Goal: Information Seeking & Learning: Learn about a topic

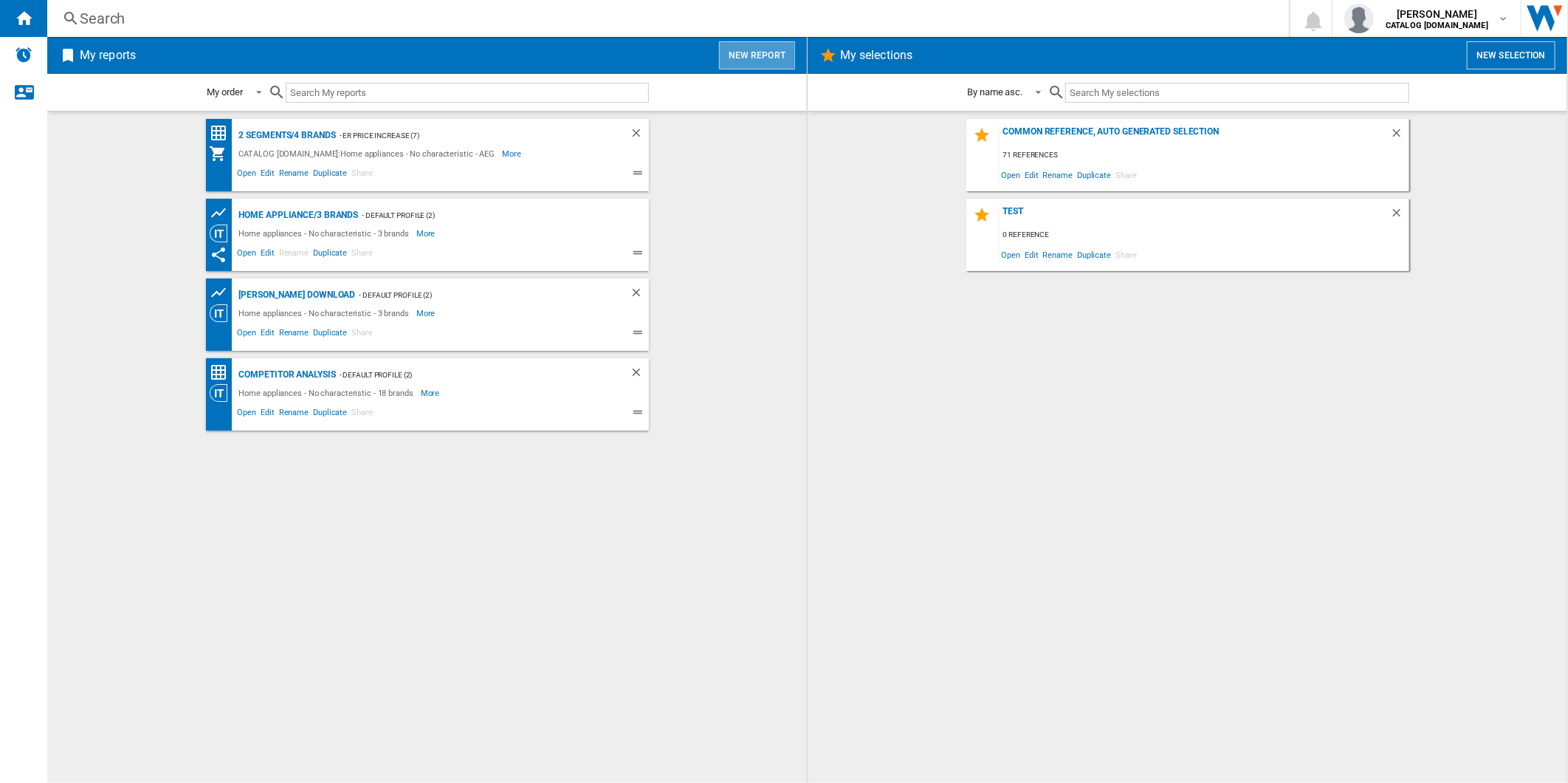
click at [764, 54] on button "New report" at bounding box center [756, 55] width 76 height 28
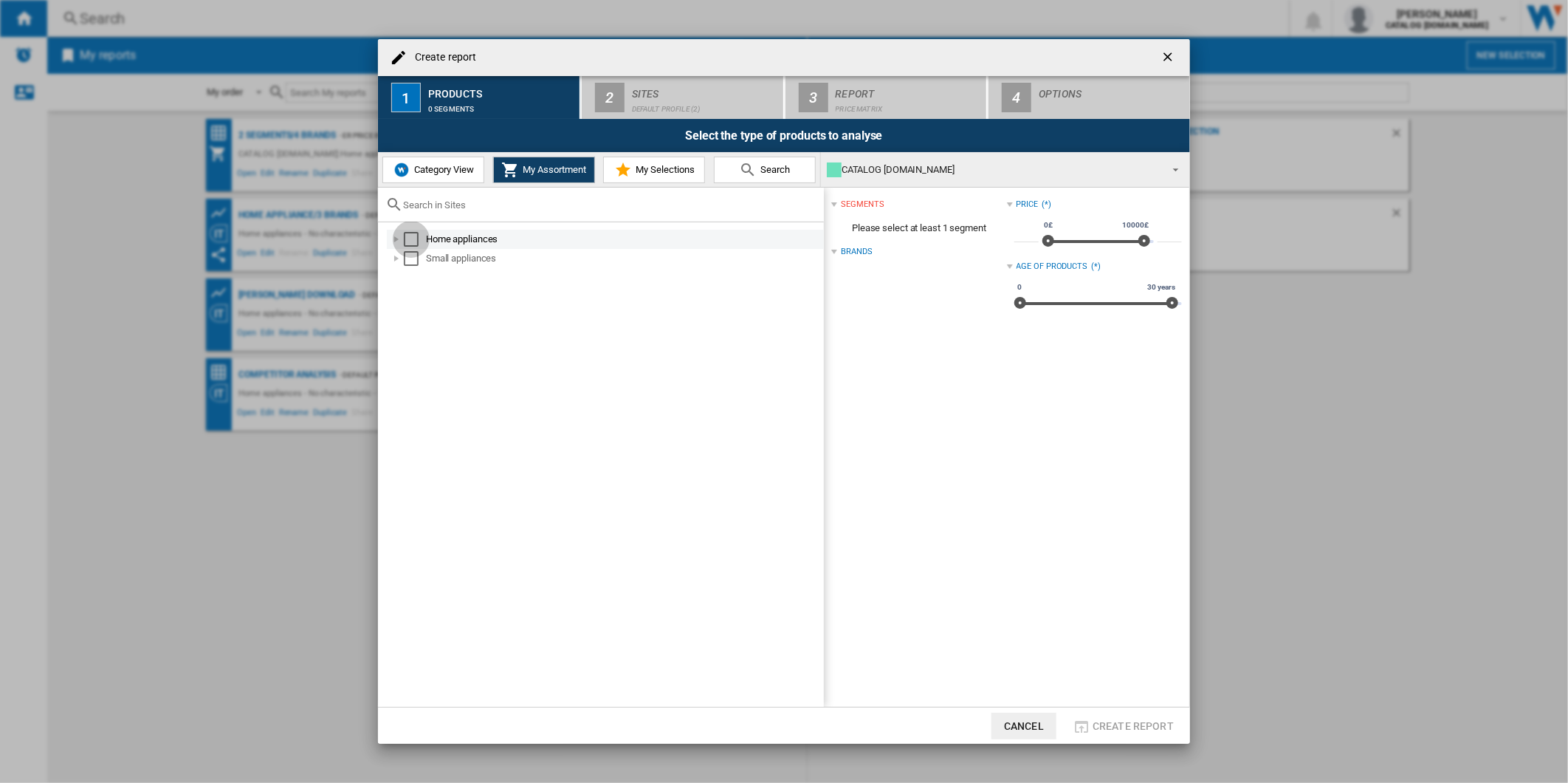
click at [410, 239] on div "Select" at bounding box center [411, 239] width 15 height 15
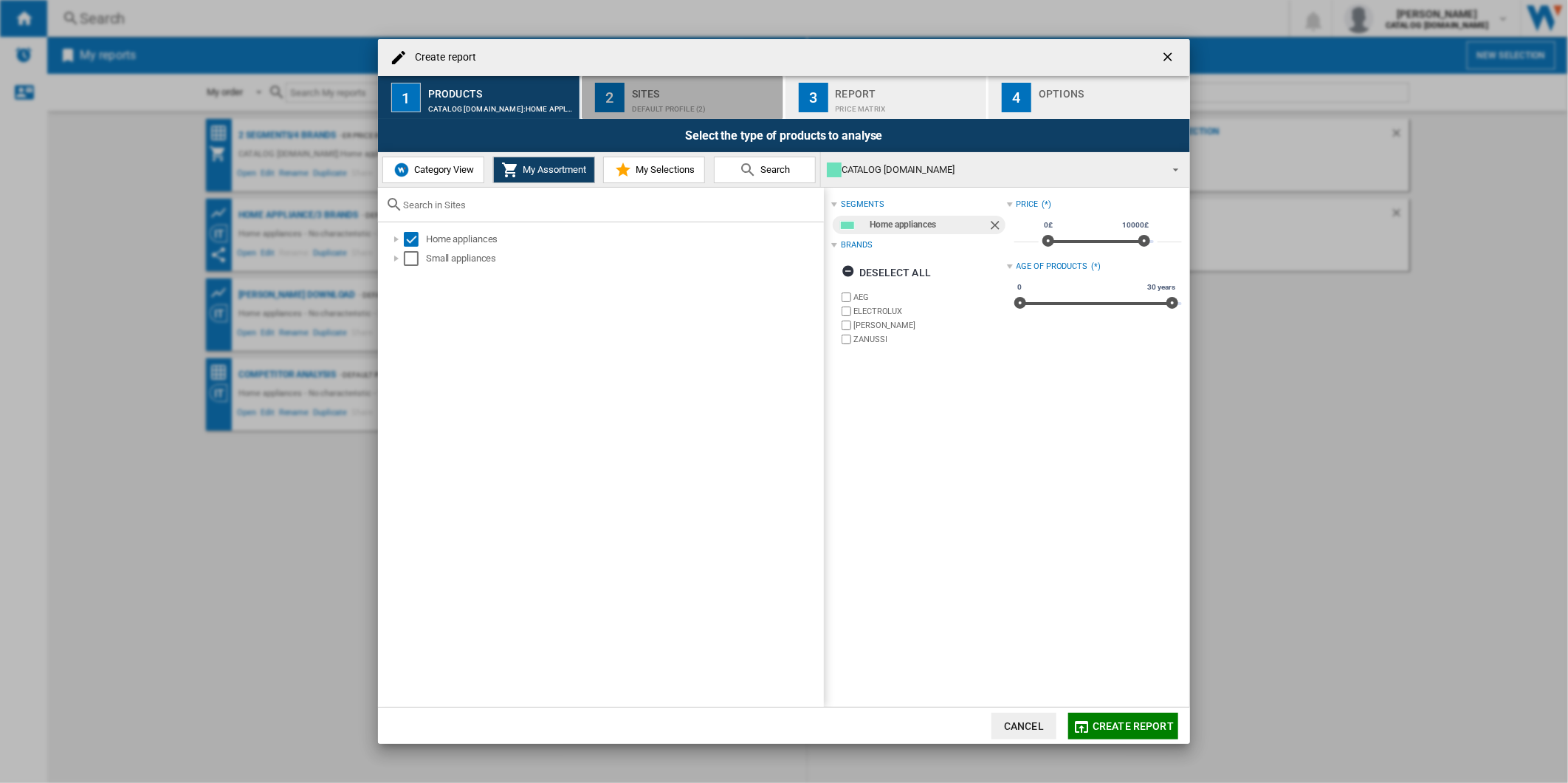
click at [674, 89] on div "Sites" at bounding box center [705, 90] width 145 height 16
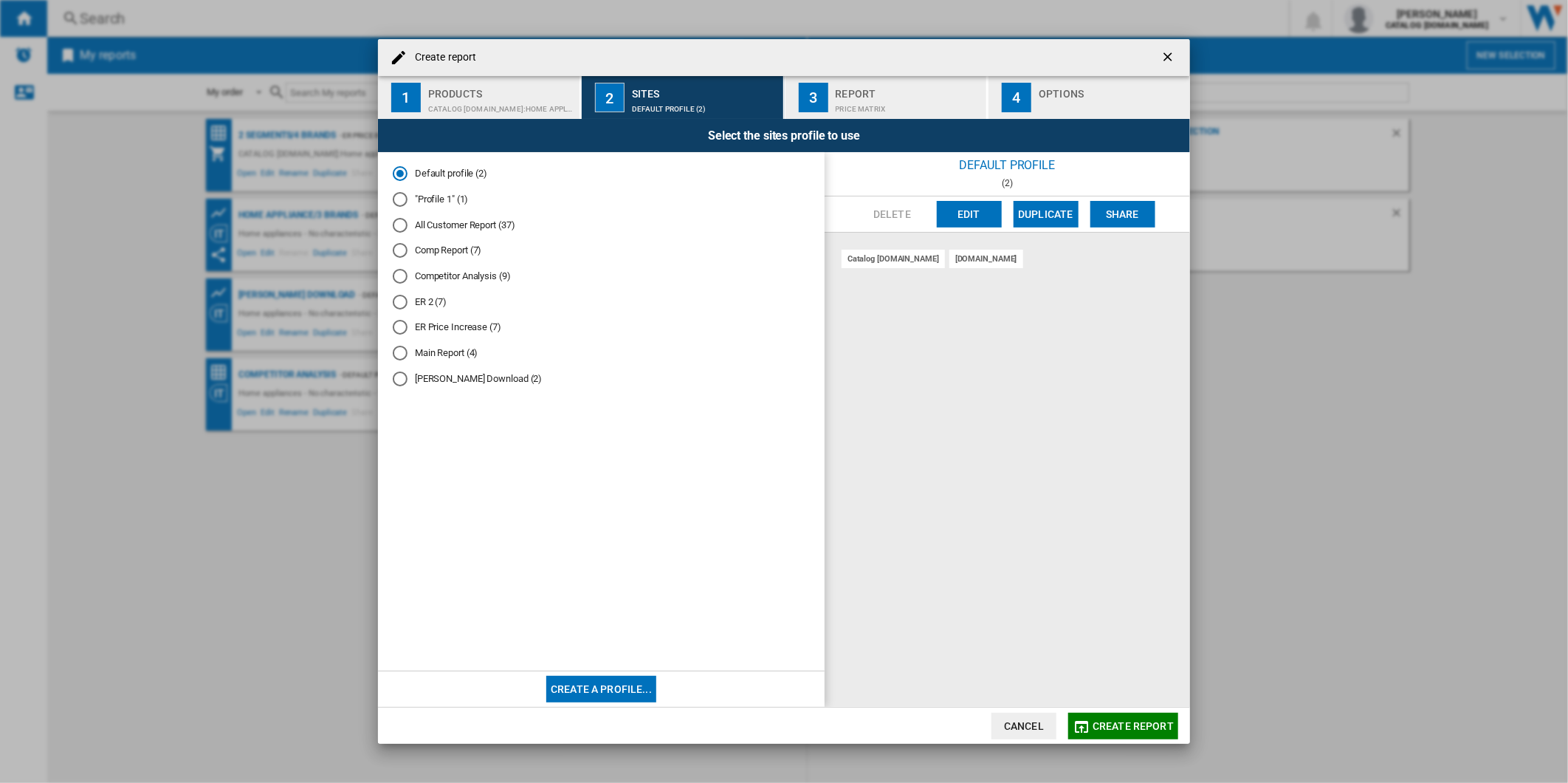
click at [969, 212] on button "Edit" at bounding box center [969, 214] width 65 height 27
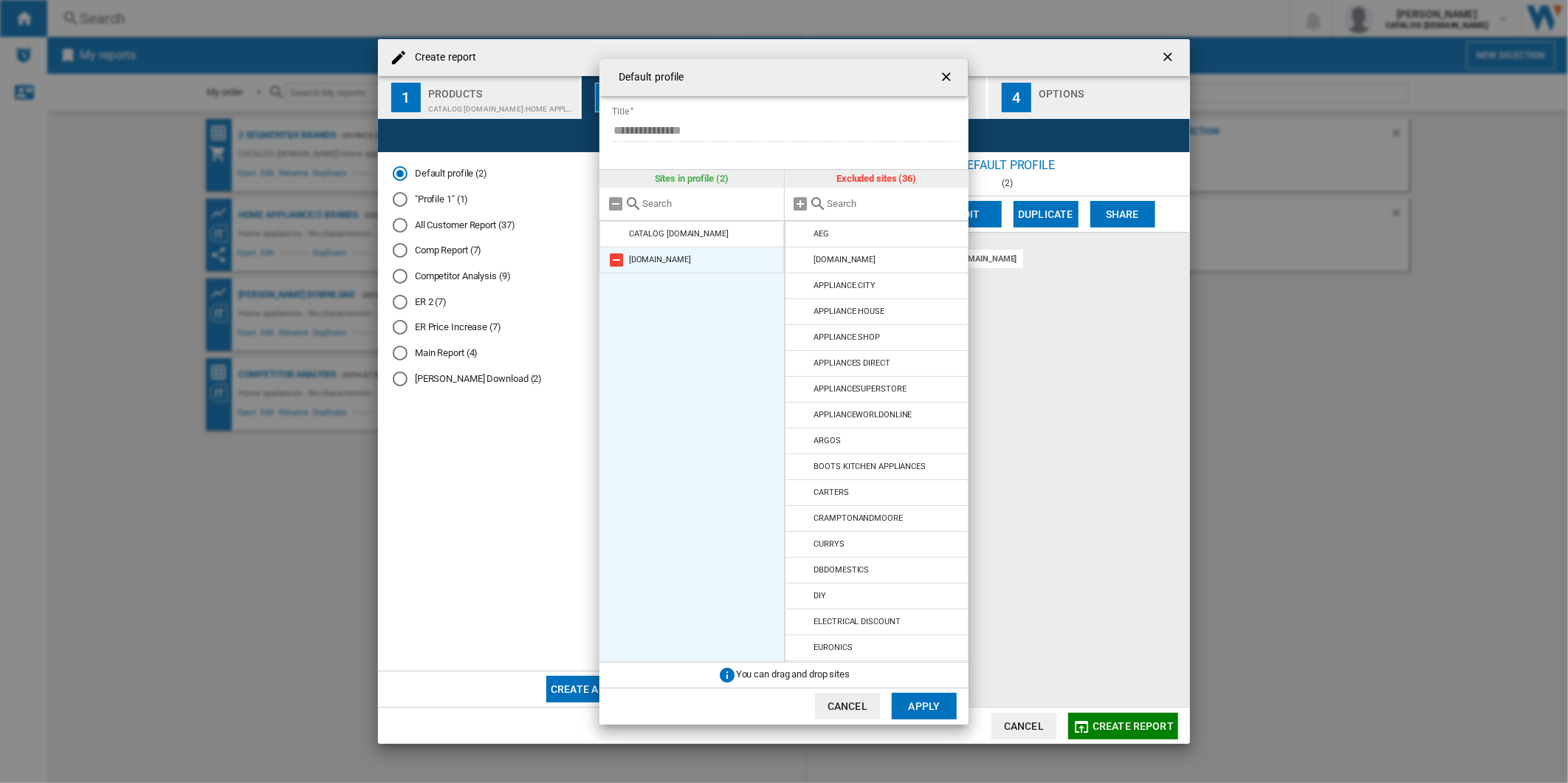
click at [614, 256] on md-icon at bounding box center [617, 260] width 18 height 18
click at [798, 288] on md-icon at bounding box center [802, 286] width 18 height 18
click at [943, 77] on ng-md-icon "getI18NText('BUTTONS.CLOSE_DIALOG')" at bounding box center [948, 78] width 18 height 18
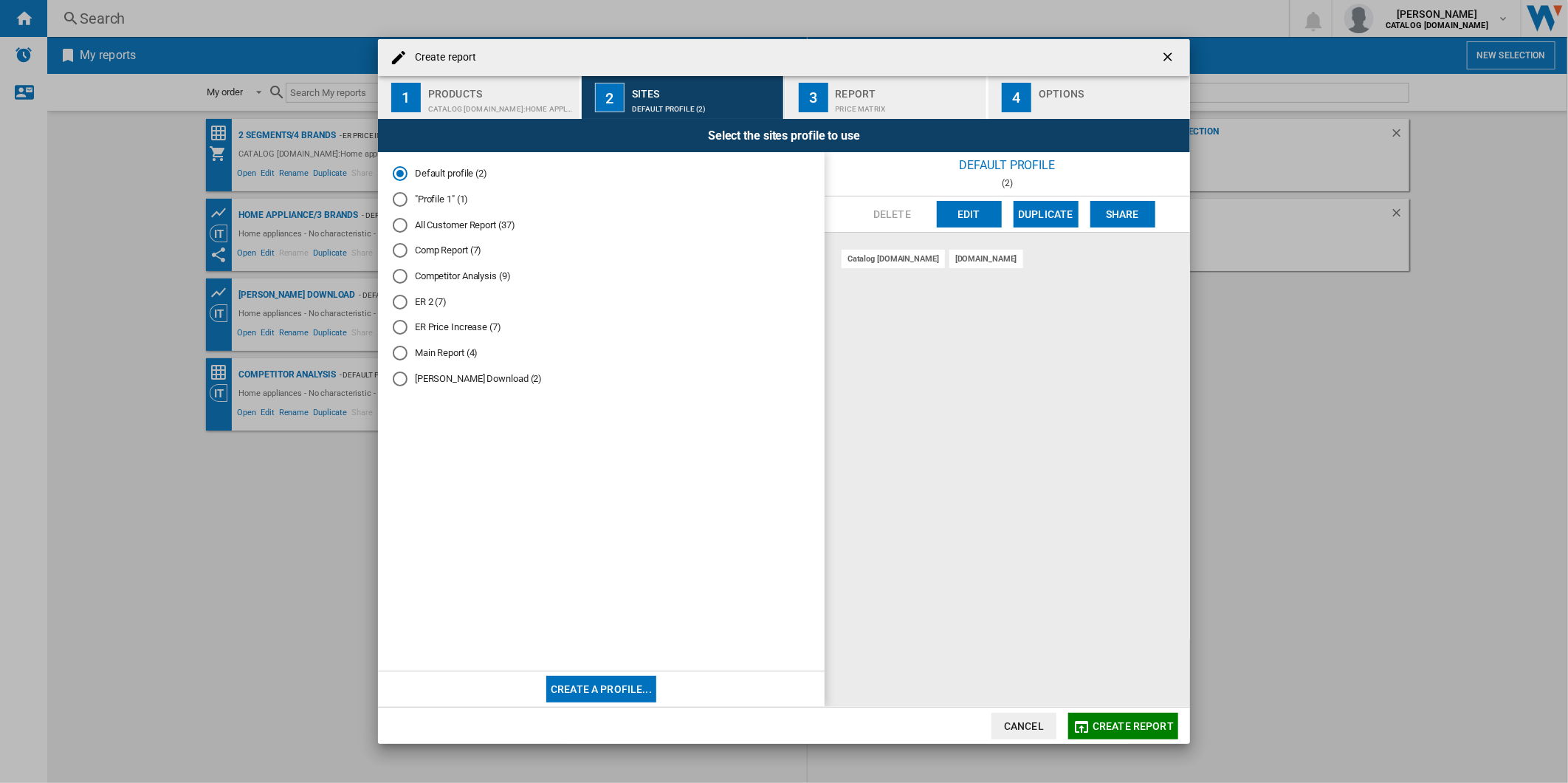
click at [1169, 52] on ng-md-icon "getI18NText('BUTTONS.CLOSE_DIALOG')" at bounding box center [1169, 58] width 18 height 18
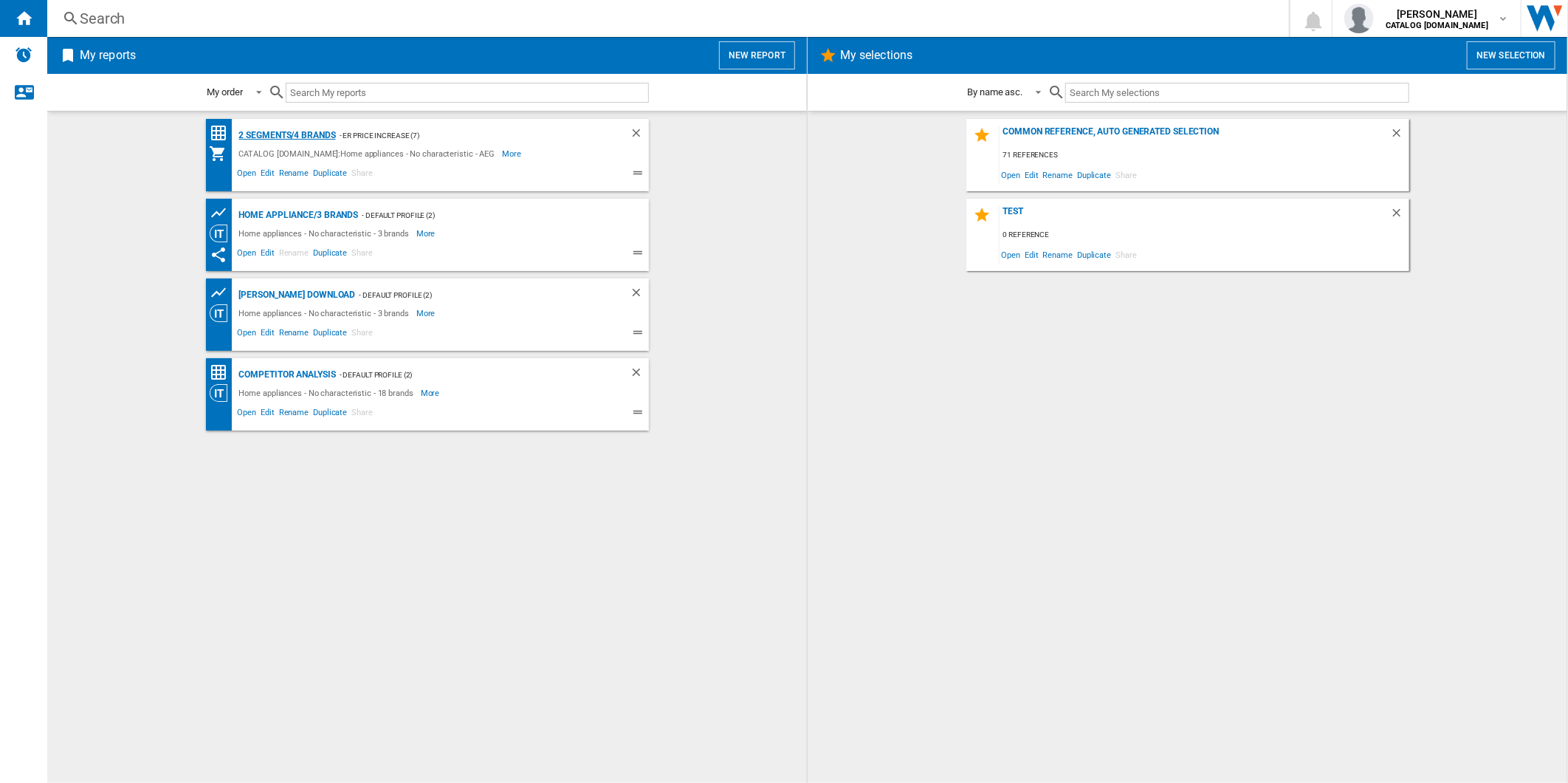
click at [290, 139] on div "2 segments/4 brands" at bounding box center [286, 136] width 101 height 19
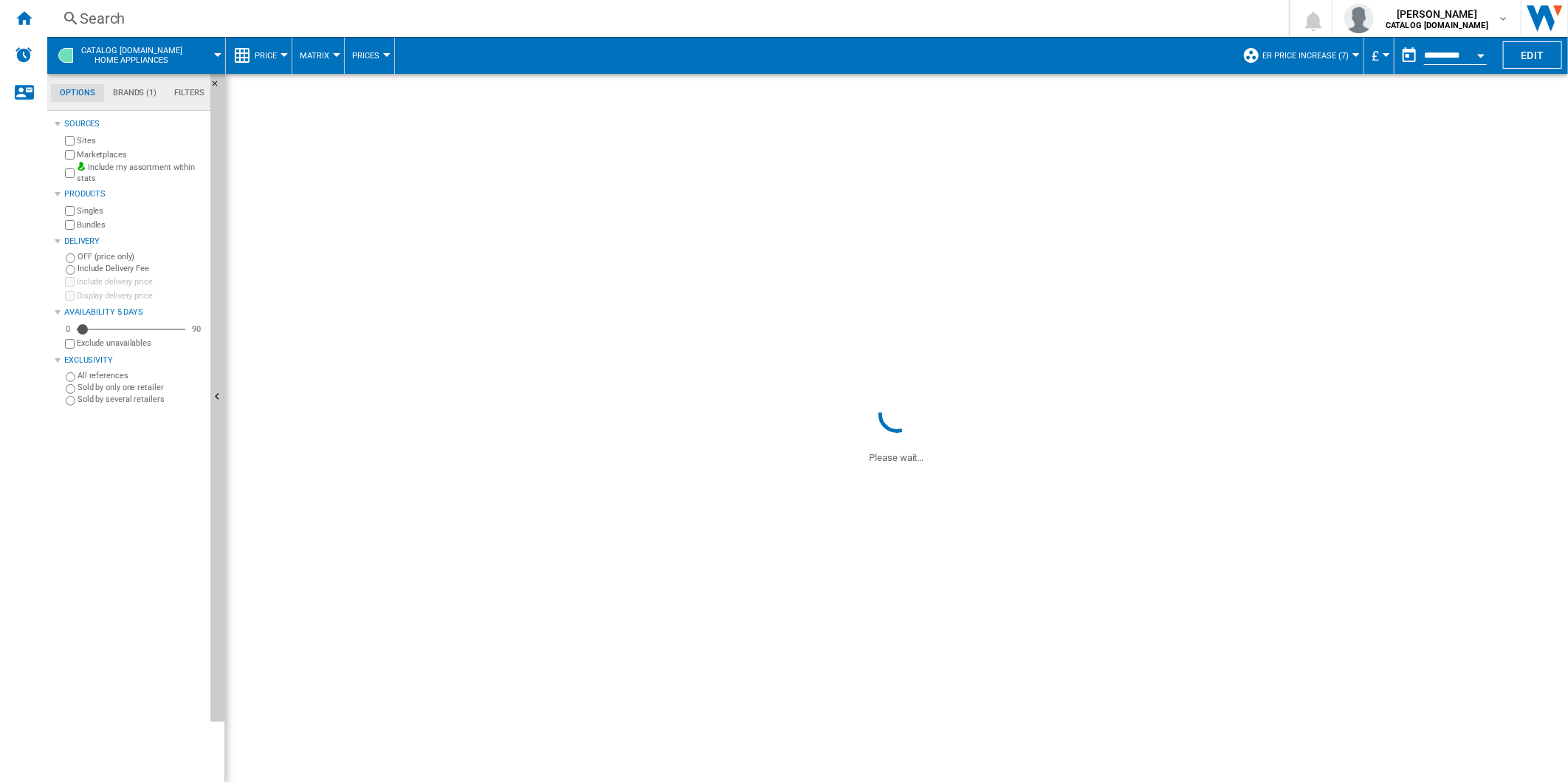
click at [677, 30] on div "Search Search 0 dharish fazil CATALOG ELECTROLUX.UK CATALOG ELECTROLUX.UK My se…" at bounding box center [808, 18] width 1521 height 37
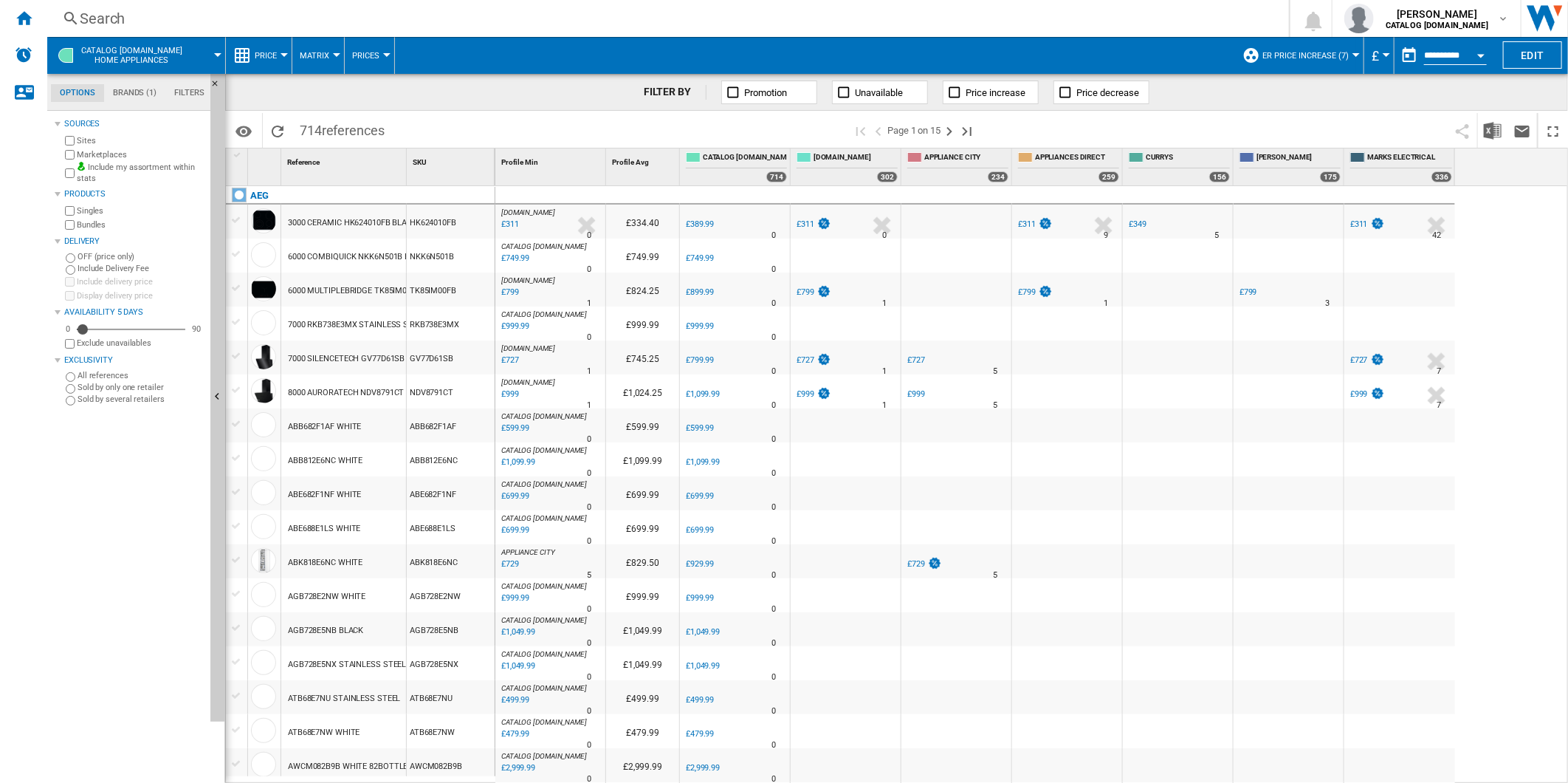
click at [498, 26] on div "Search" at bounding box center [665, 18] width 1171 height 20
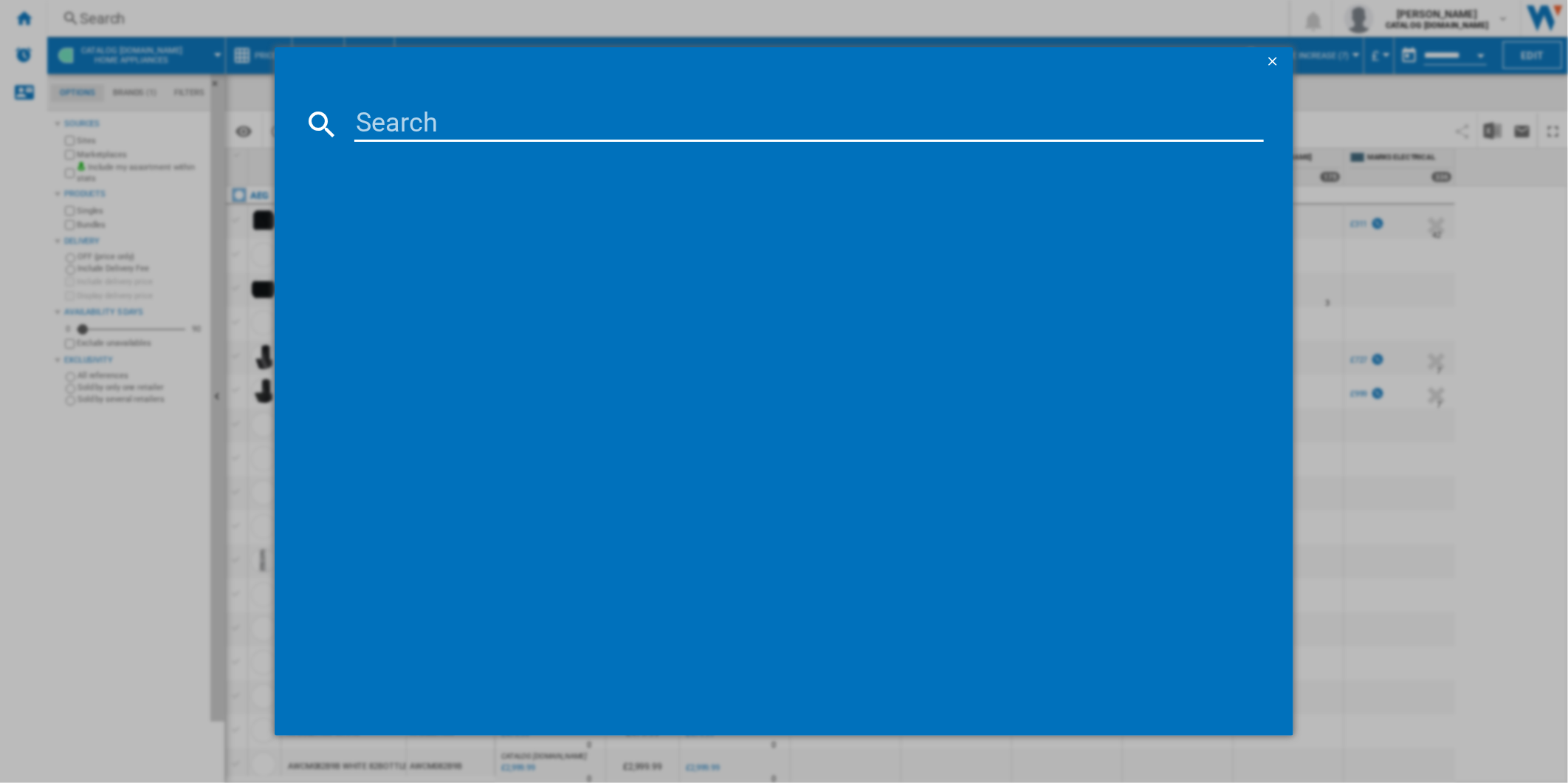
click at [461, 126] on input at bounding box center [809, 123] width 910 height 35
paste input "LFR61944B"
type input "LFR61944B"
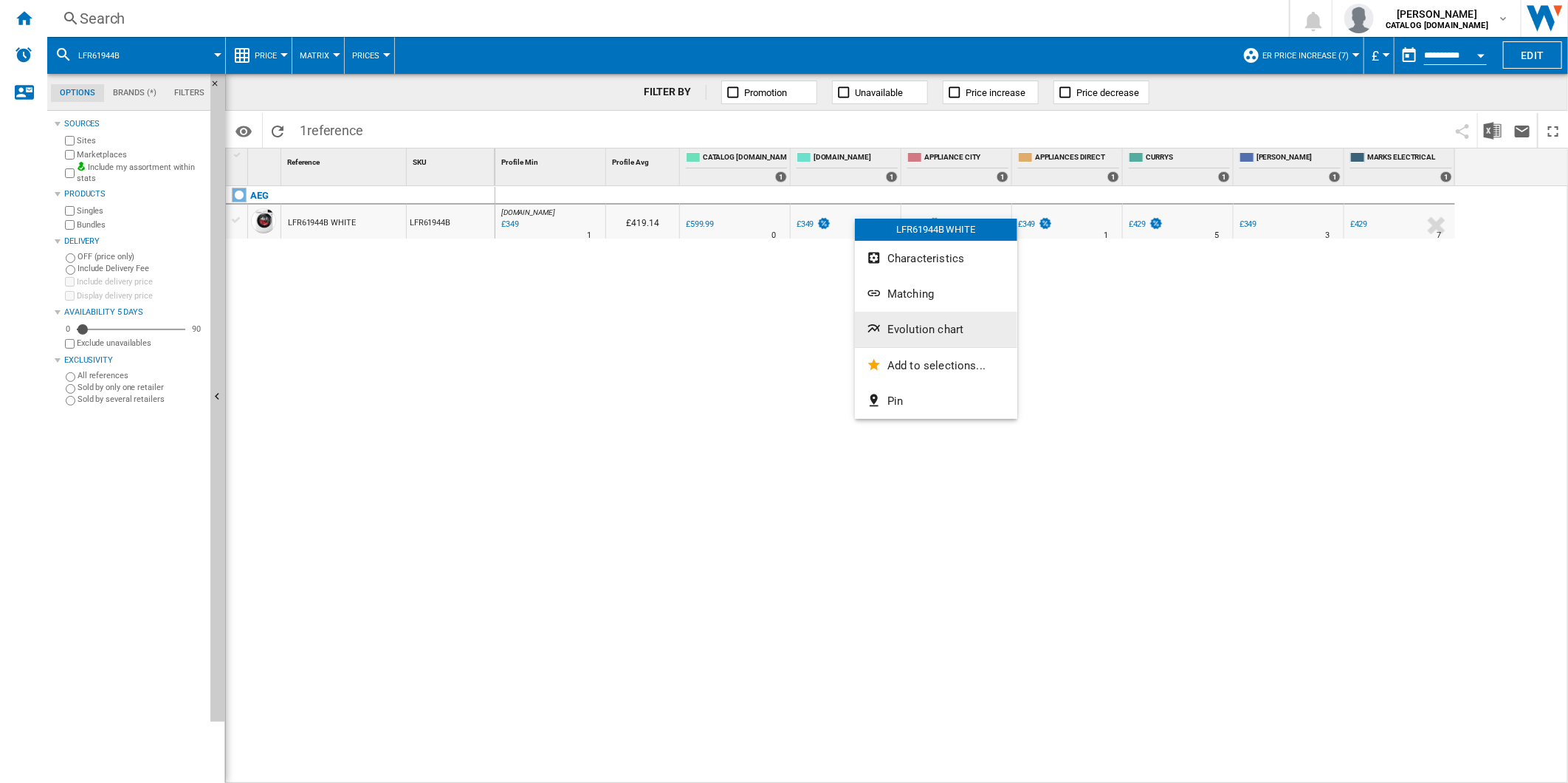
click at [910, 320] on button "Evolution chart" at bounding box center [937, 329] width 162 height 35
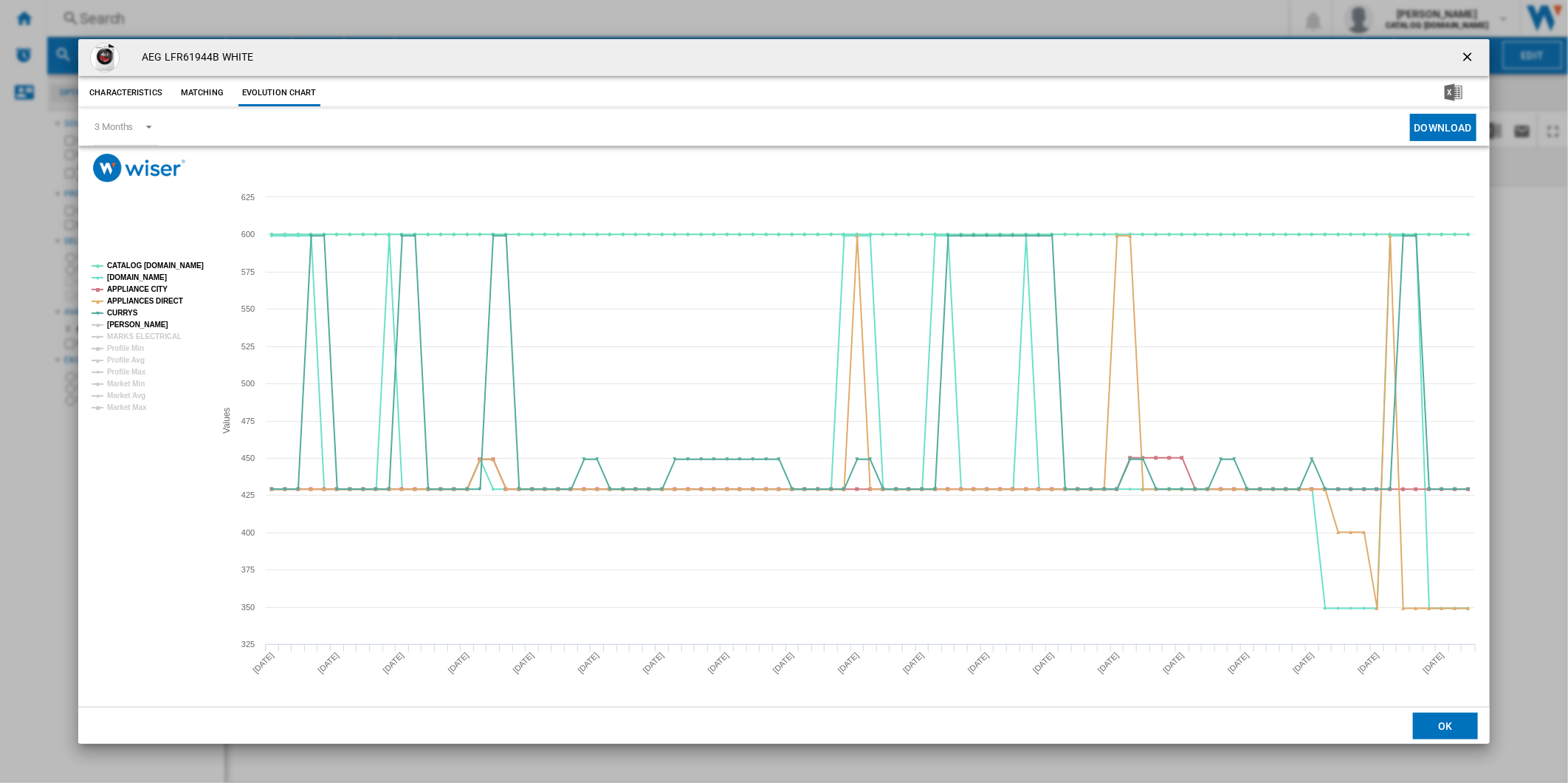
click at [137, 322] on tspan "JOHN LEWIS" at bounding box center [137, 325] width 62 height 8
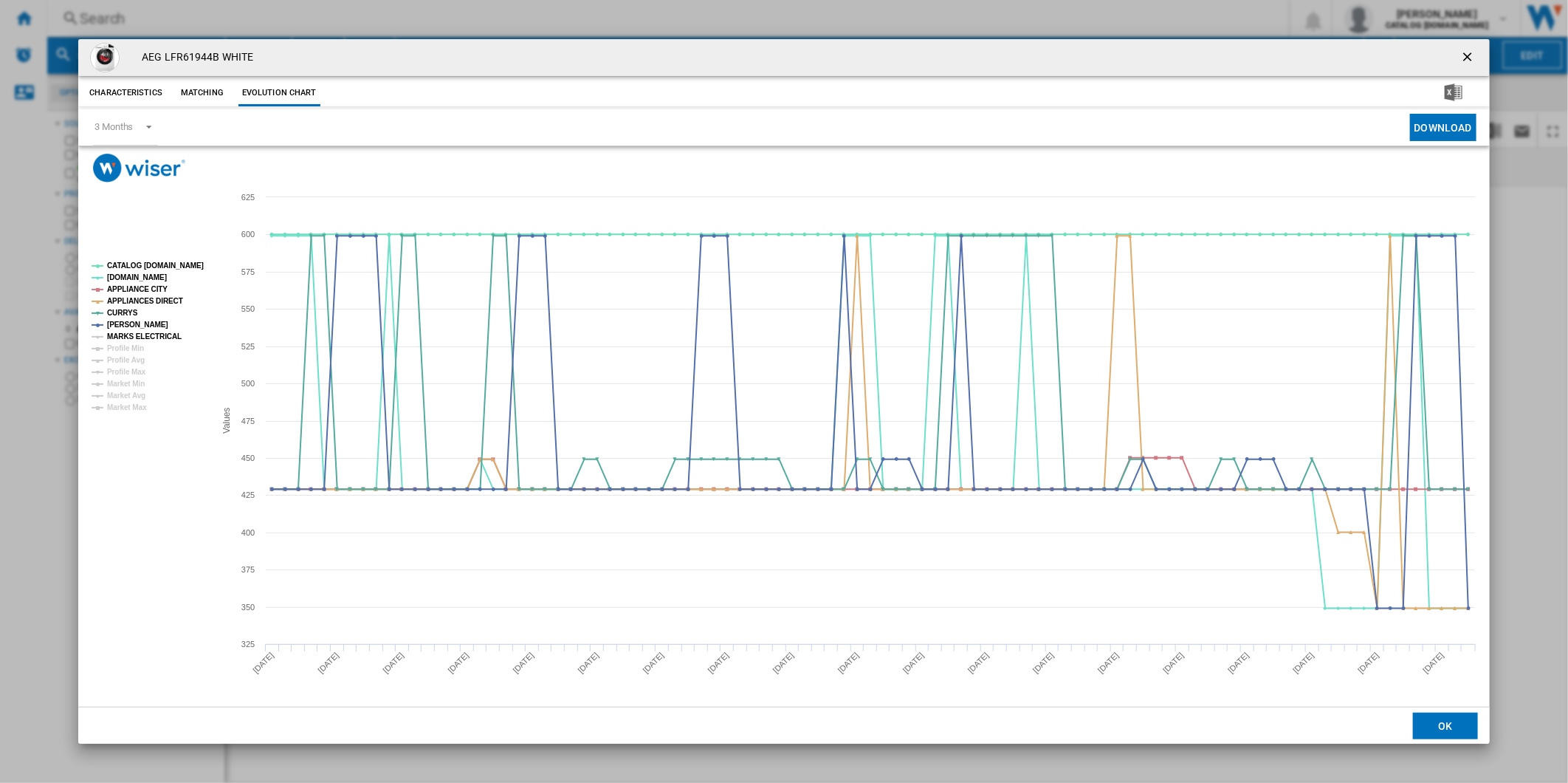
click at [137, 335] on tspan "MARKS ELECTRICAL" at bounding box center [144, 336] width 75 height 8
click at [165, 262] on tspan "CATALOG ELECTROLUX.UK" at bounding box center [155, 265] width 97 height 8
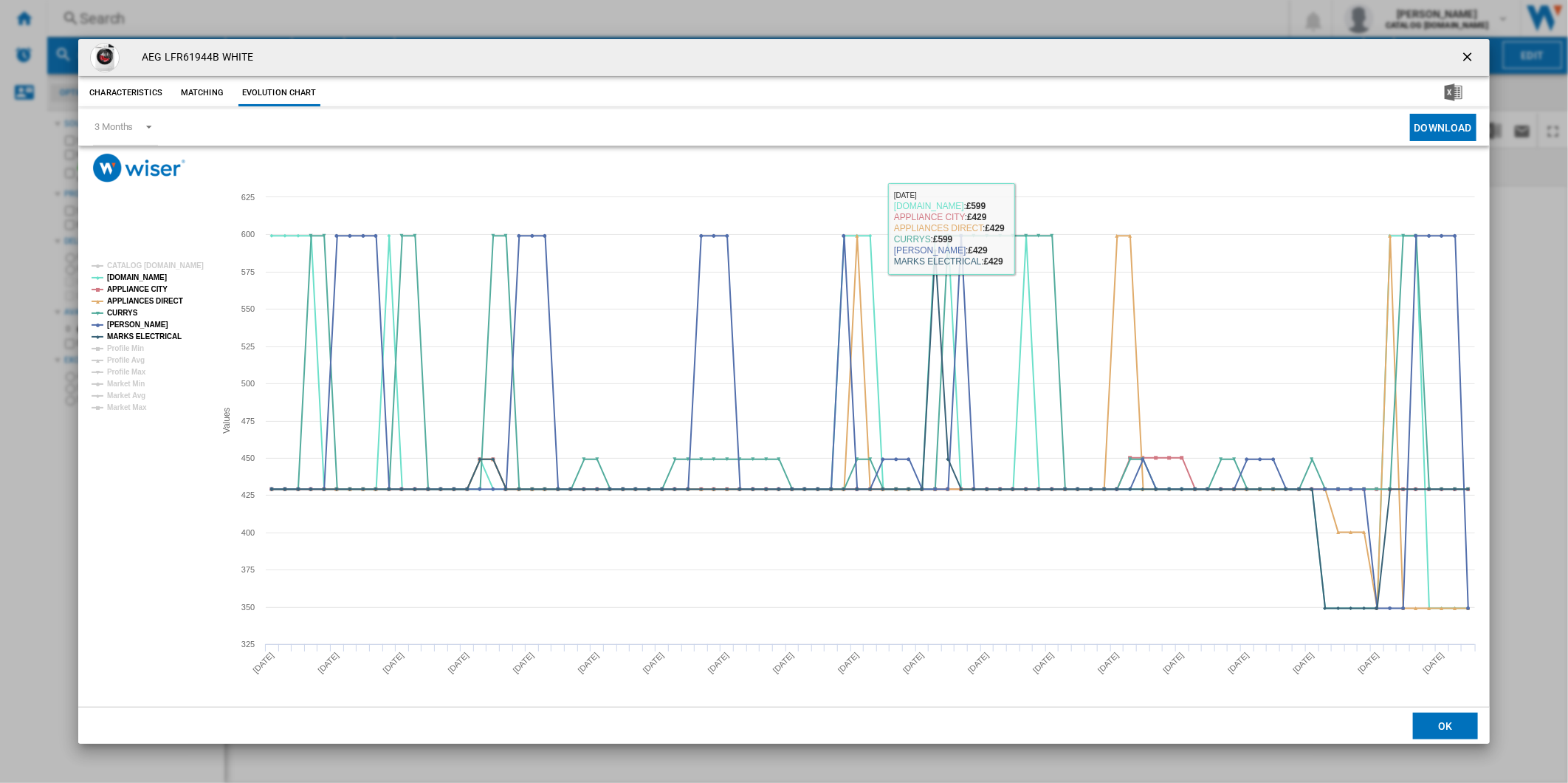
click at [1475, 52] on ng-md-icon "getI18NText('BUTTONS.CLOSE_DIALOG')" at bounding box center [1469, 58] width 18 height 18
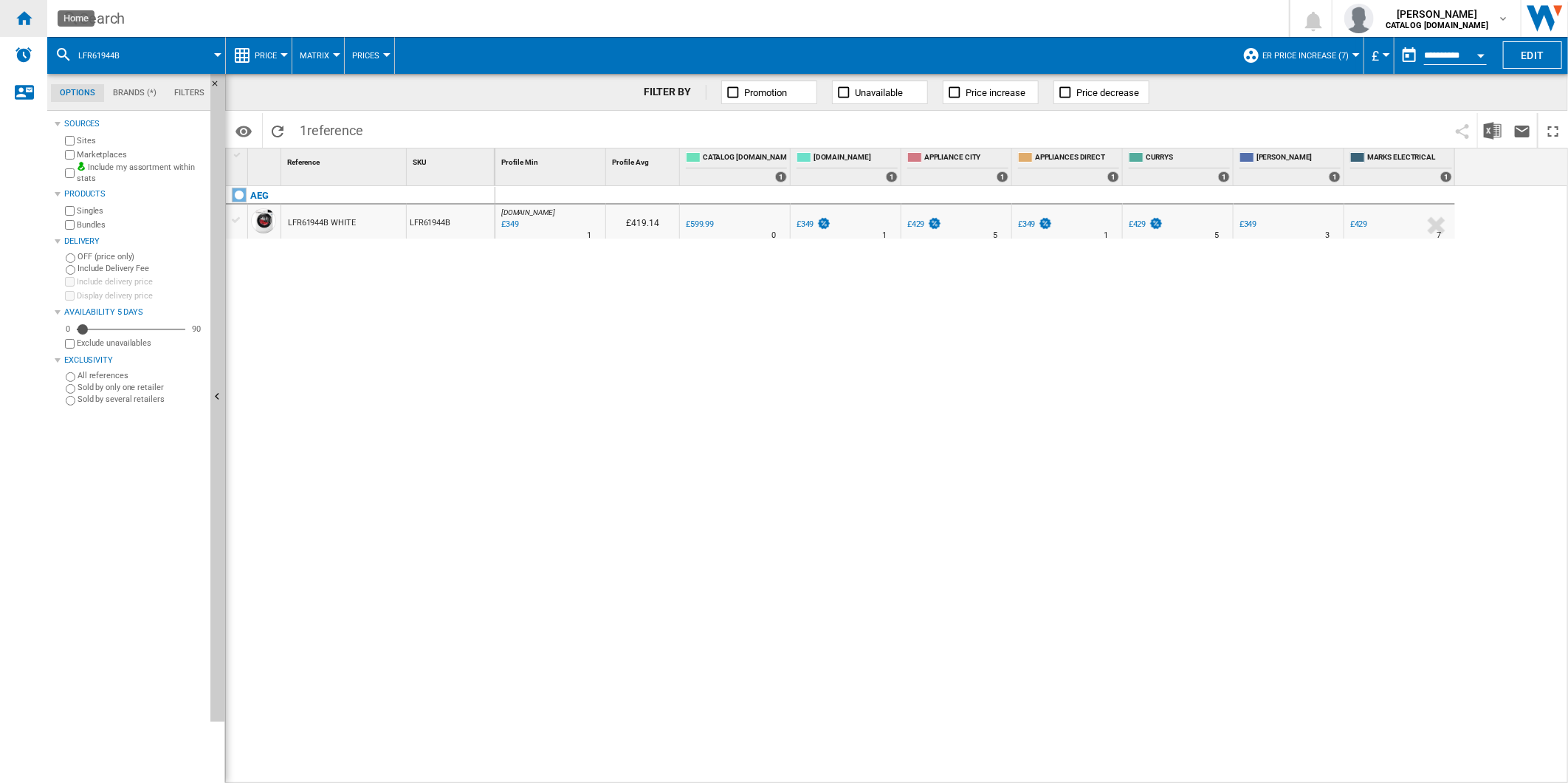
click at [28, 20] on ng-md-icon "Home" at bounding box center [23, 17] width 18 height 18
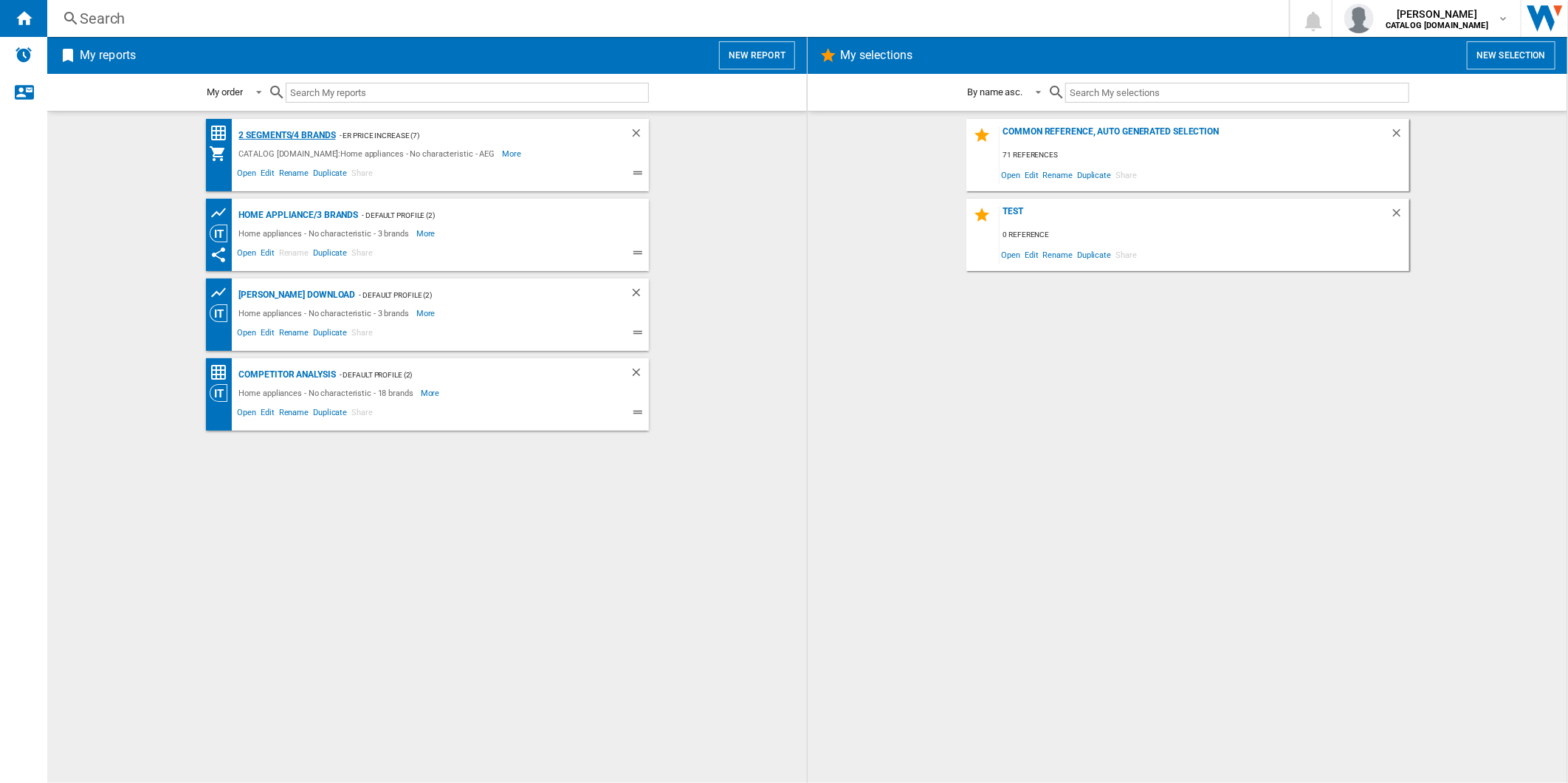
click at [322, 130] on div "2 segments/4 brands" at bounding box center [286, 136] width 101 height 19
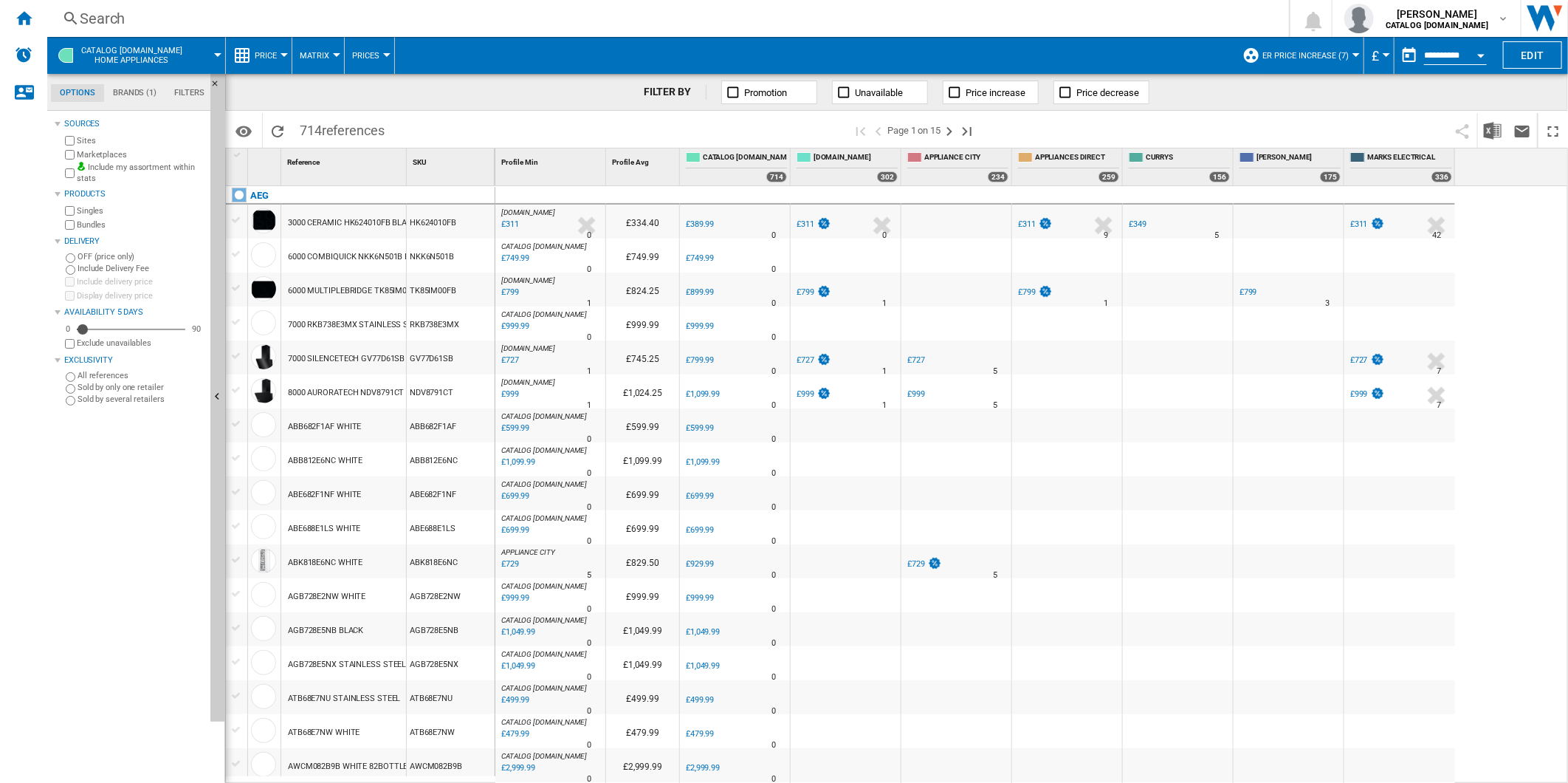
click at [1409, 57] on button "button" at bounding box center [1410, 55] width 30 height 30
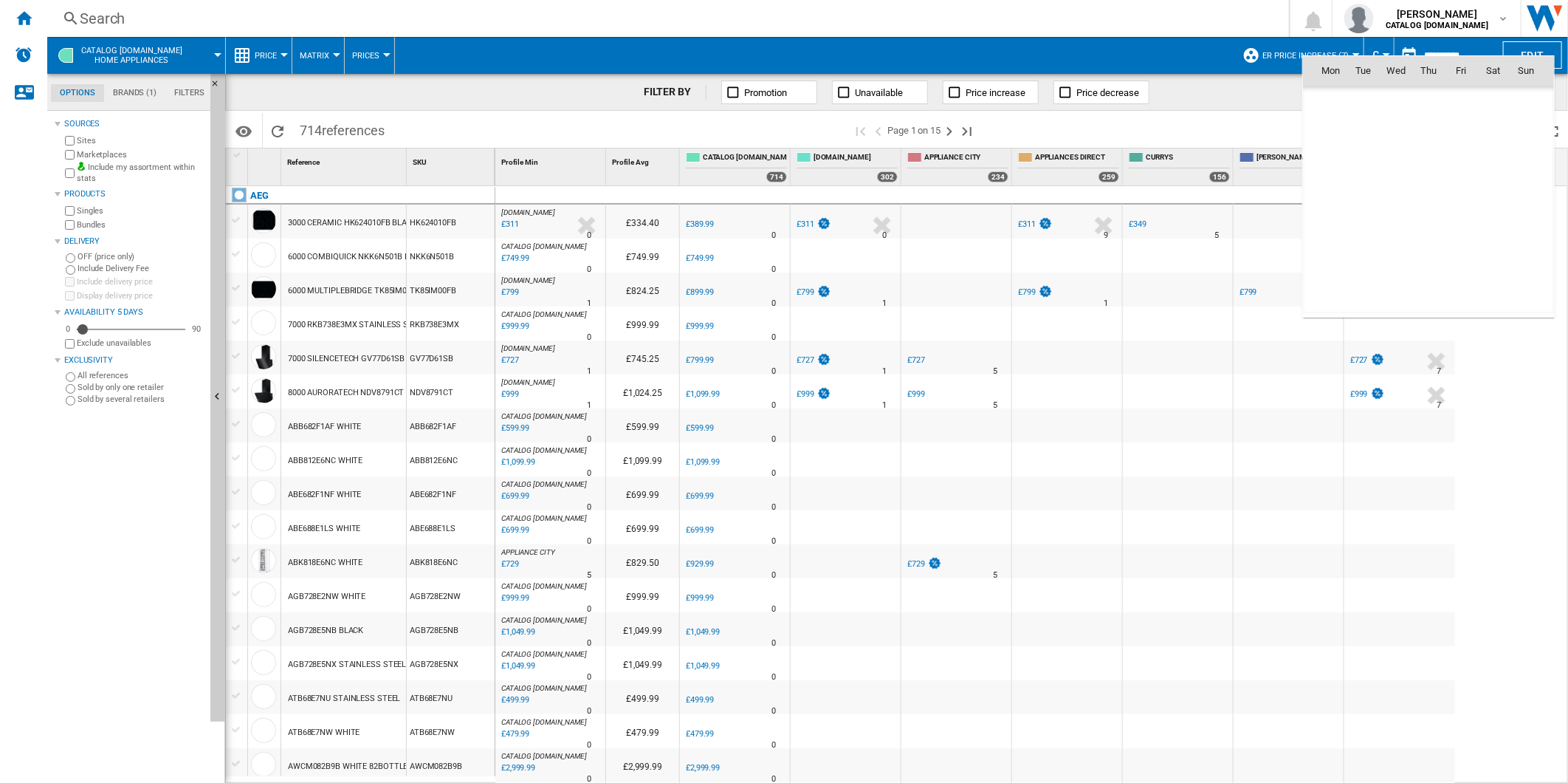
scroll to position [7045, 0]
click at [1403, 167] on span "13" at bounding box center [1396, 168] width 30 height 30
type input "**********"
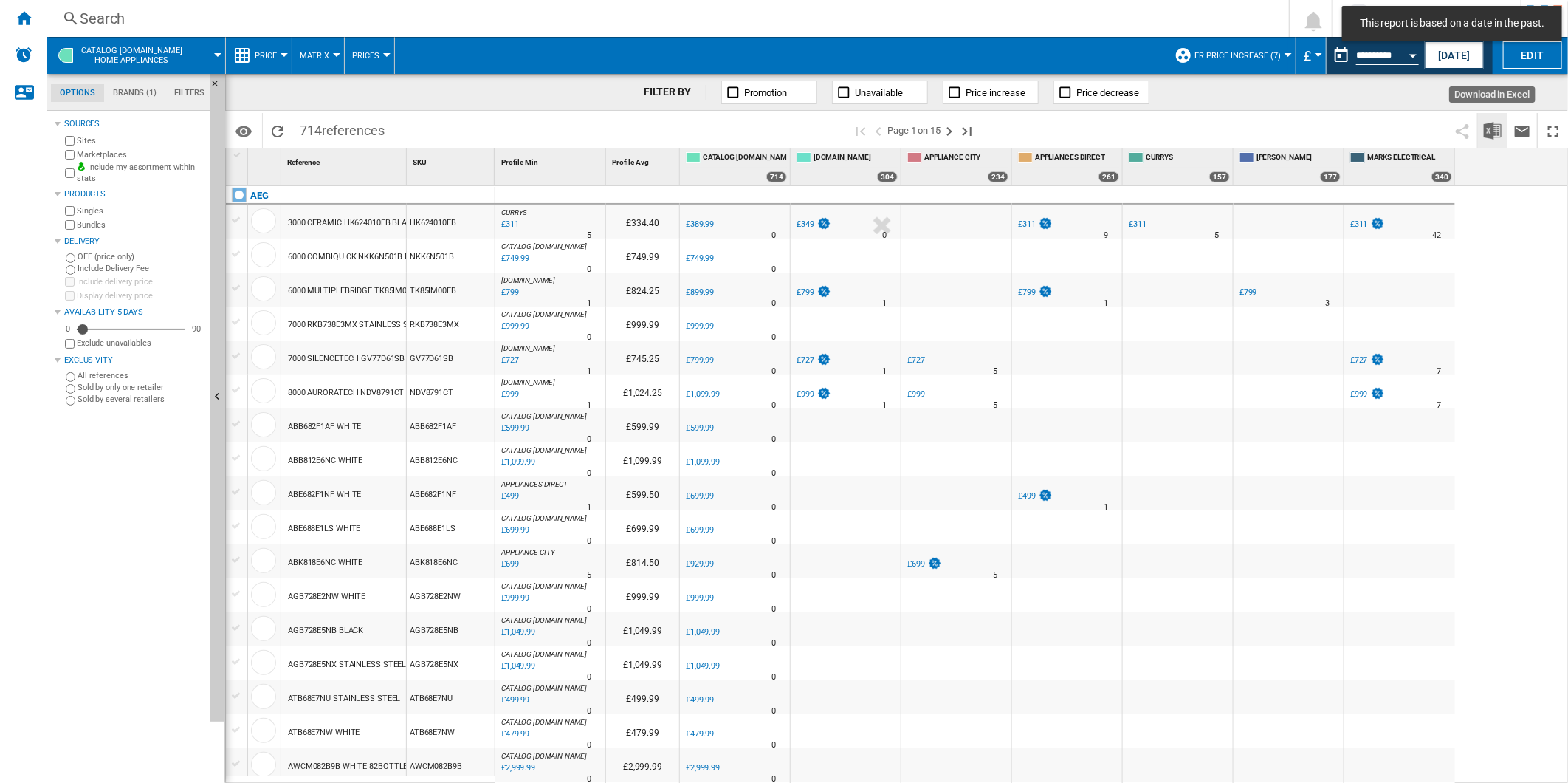
click at [1493, 131] on img "Download in Excel" at bounding box center [1493, 130] width 18 height 18
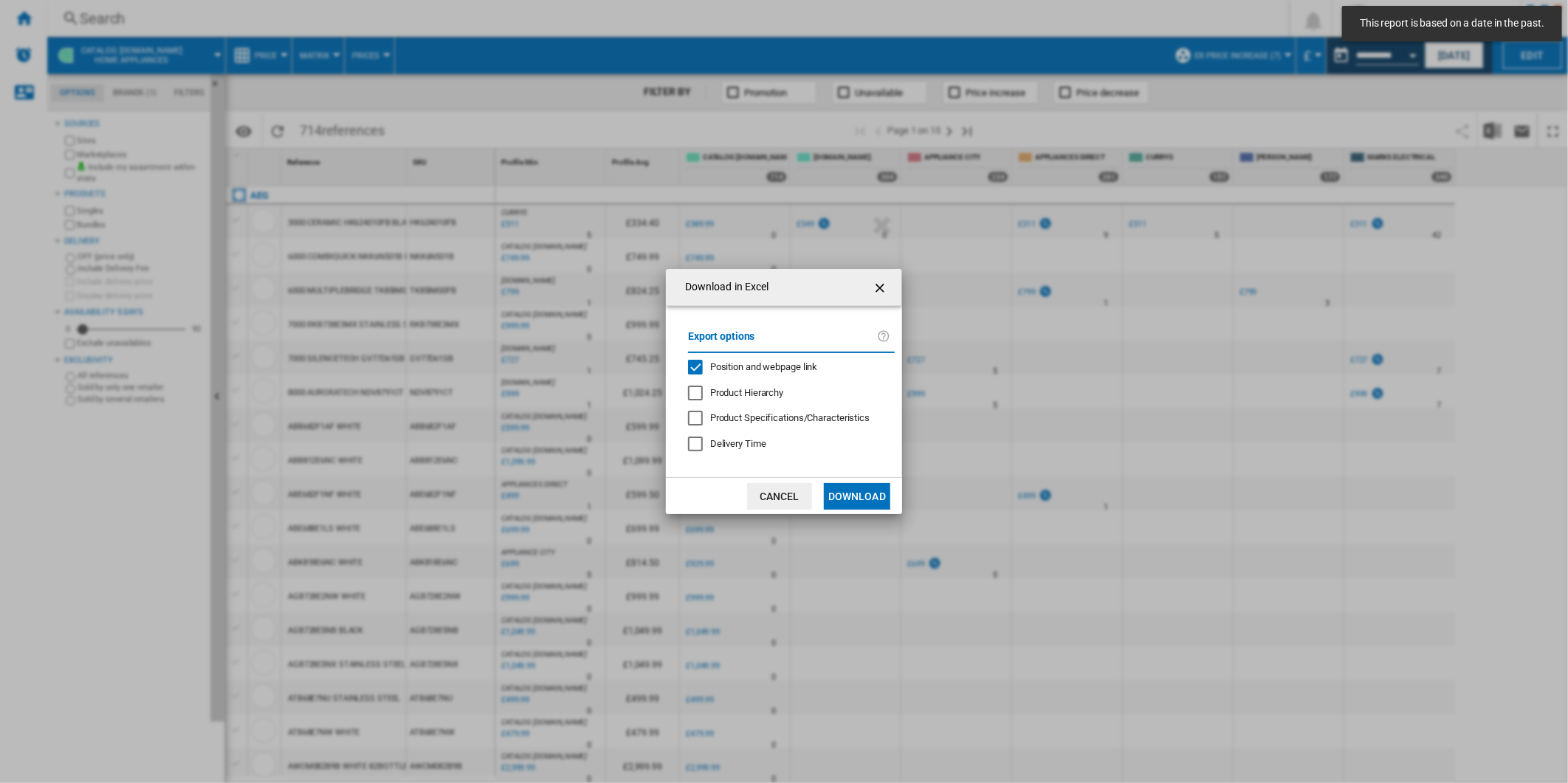
click at [759, 363] on span "Position and webpage link" at bounding box center [764, 367] width 108 height 11
click at [861, 488] on button "Download" at bounding box center [857, 496] width 66 height 27
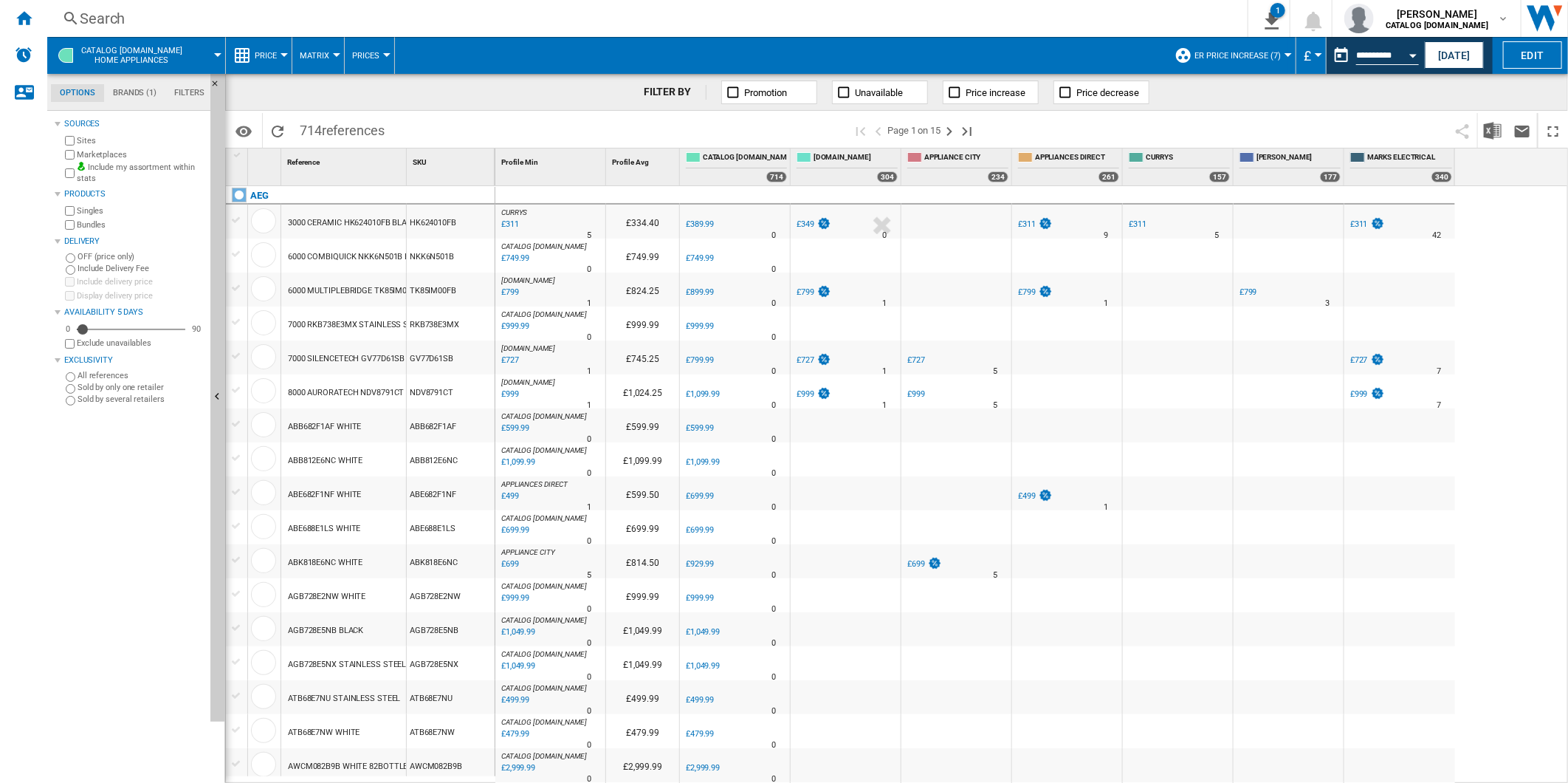
click at [796, 23] on div "Search" at bounding box center [644, 18] width 1129 height 20
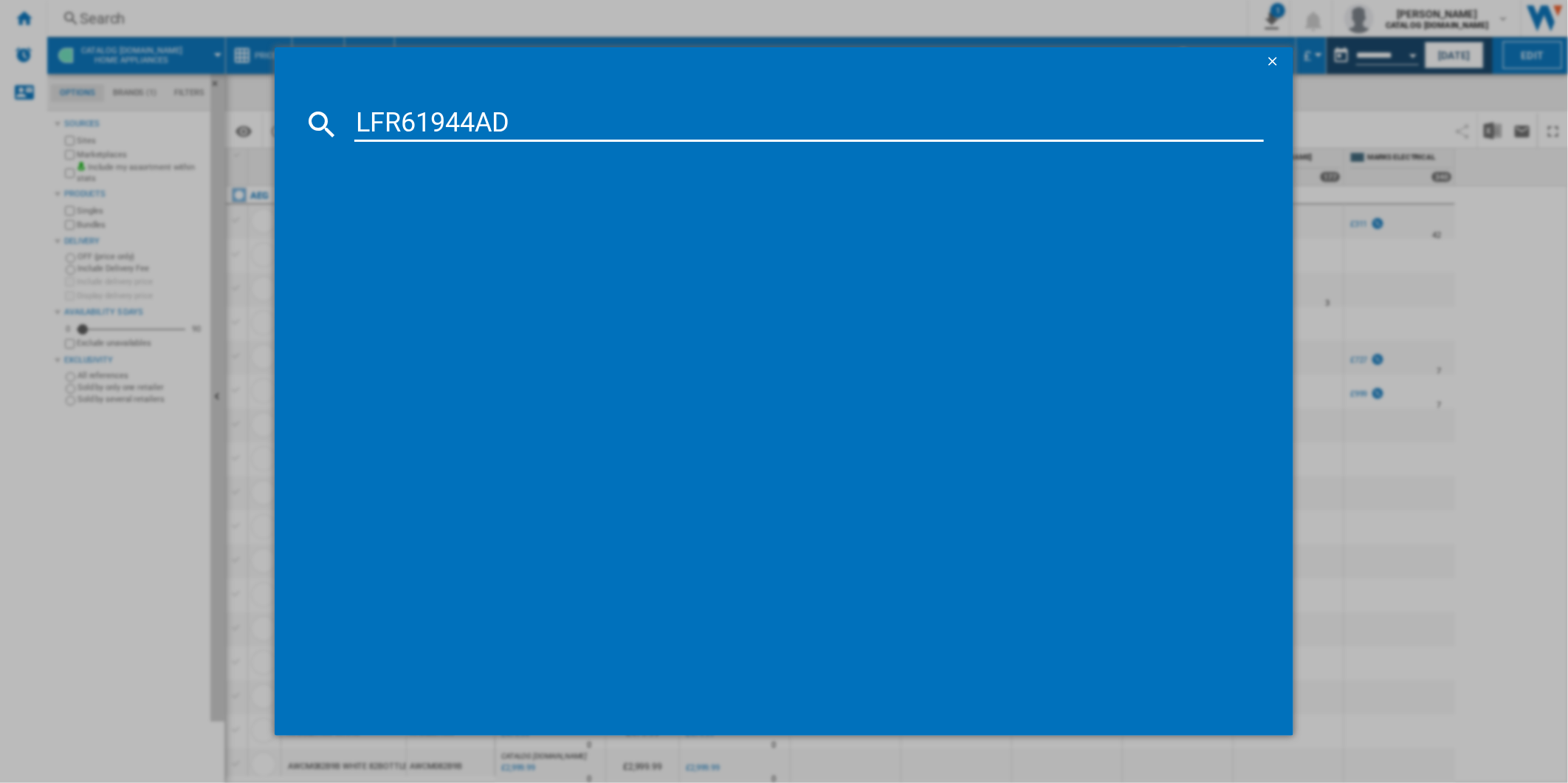
type input "LFR61944AD"
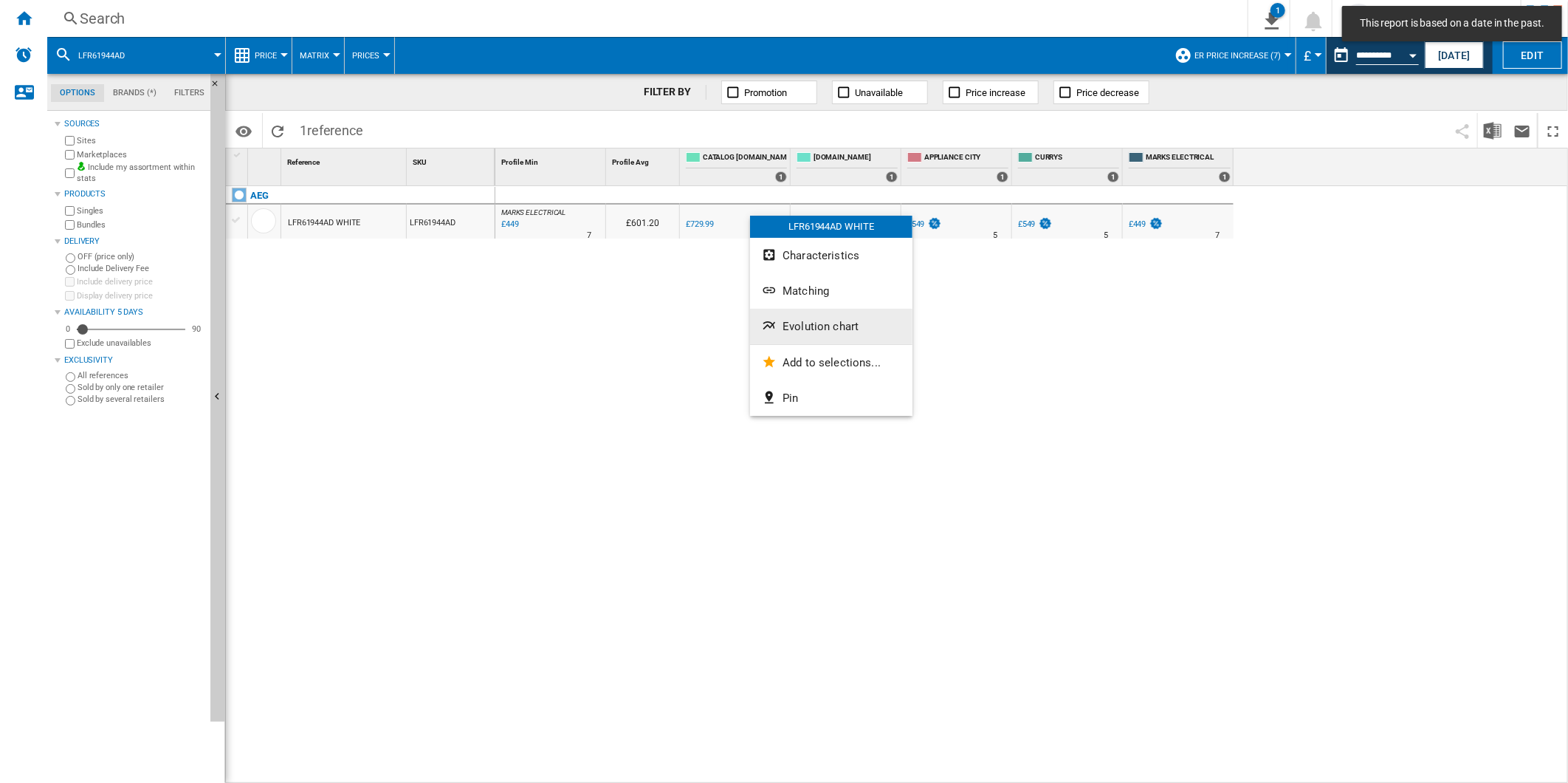
click at [816, 328] on span "Evolution chart" at bounding box center [820, 326] width 76 height 13
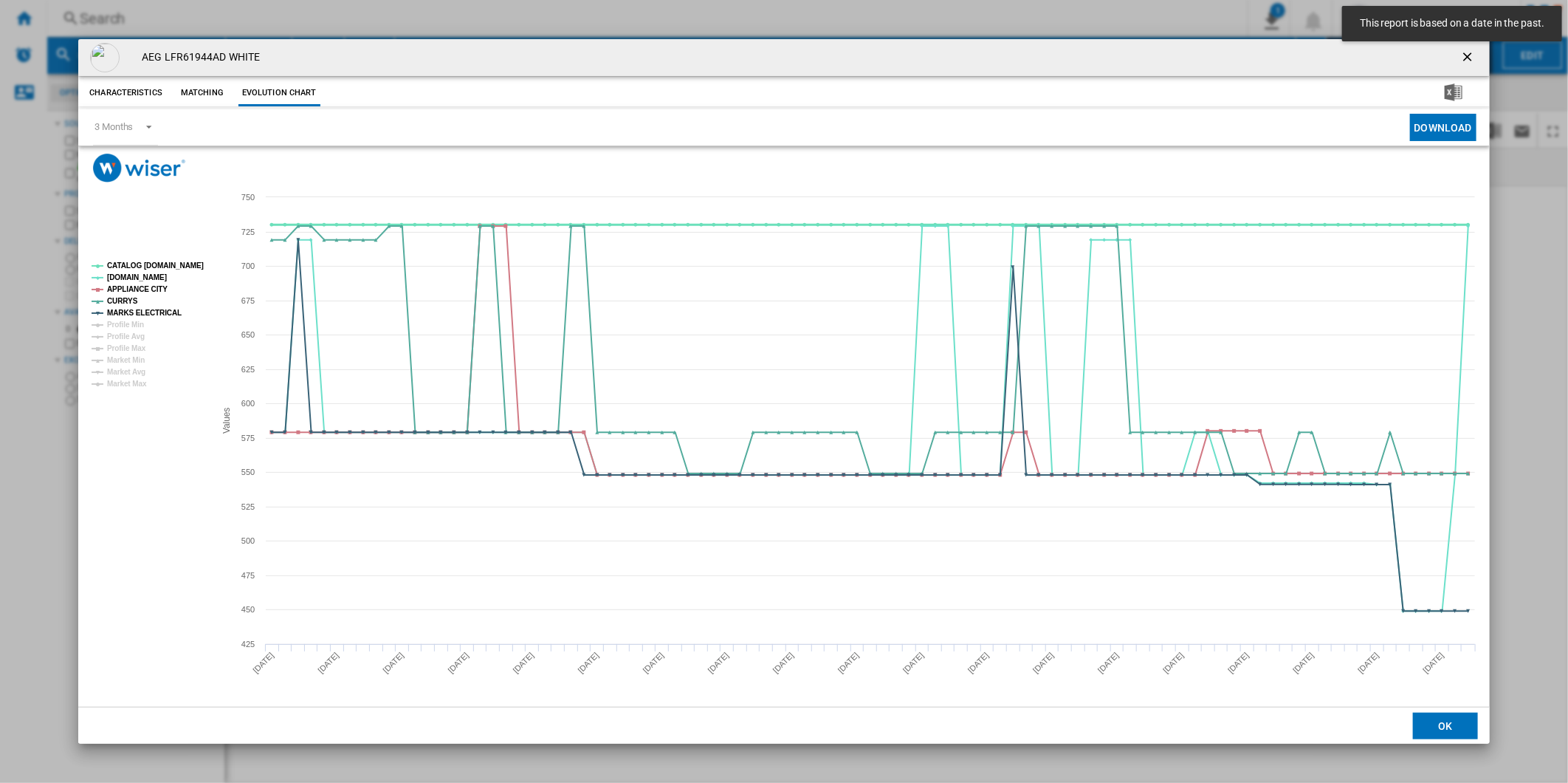
click at [151, 265] on tspan "CATALOG ELECTROLUX.UK" at bounding box center [155, 265] width 97 height 8
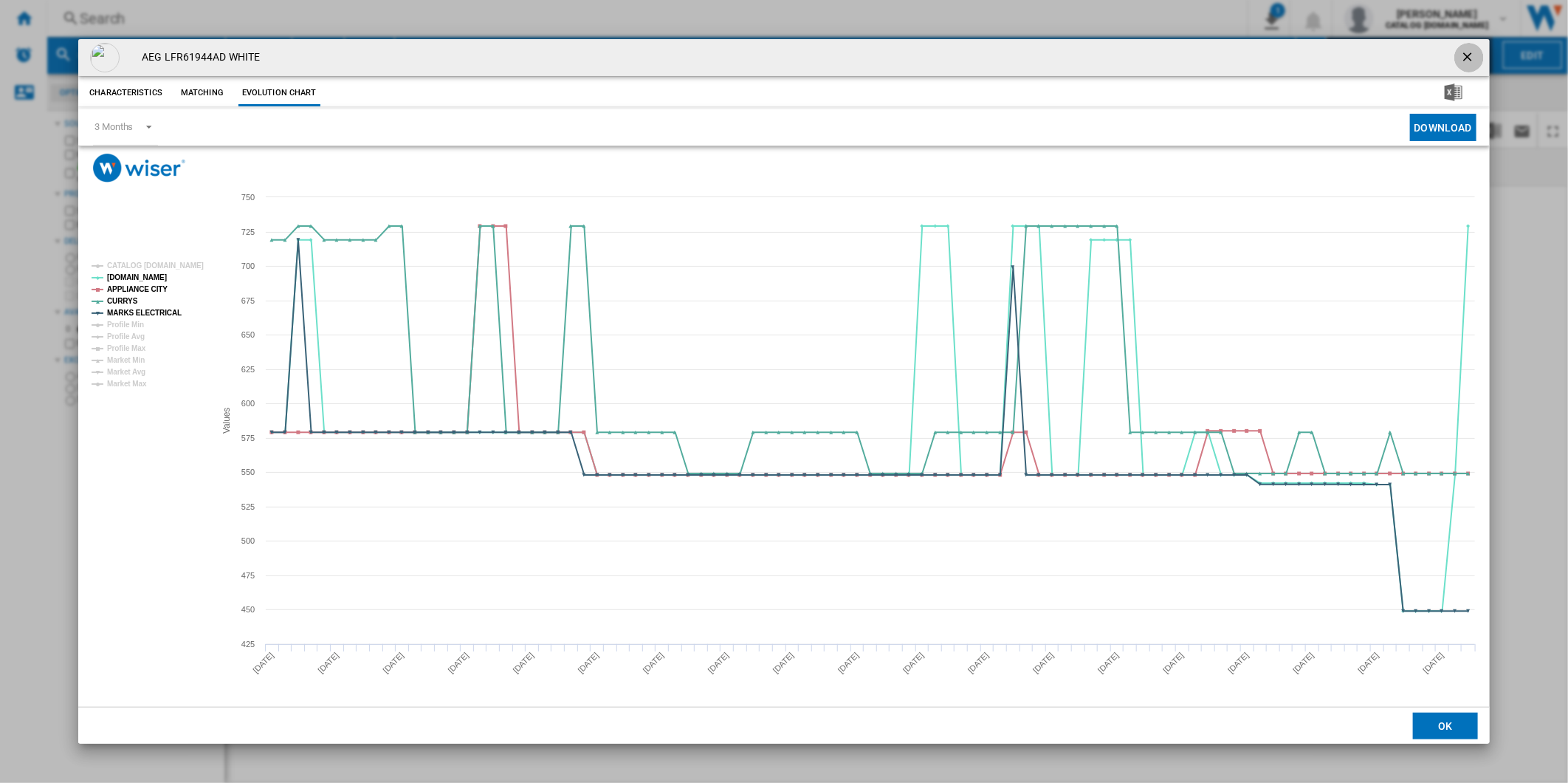
click at [1474, 47] on button "Product popup" at bounding box center [1470, 58] width 30 height 30
